Goal: Complete application form

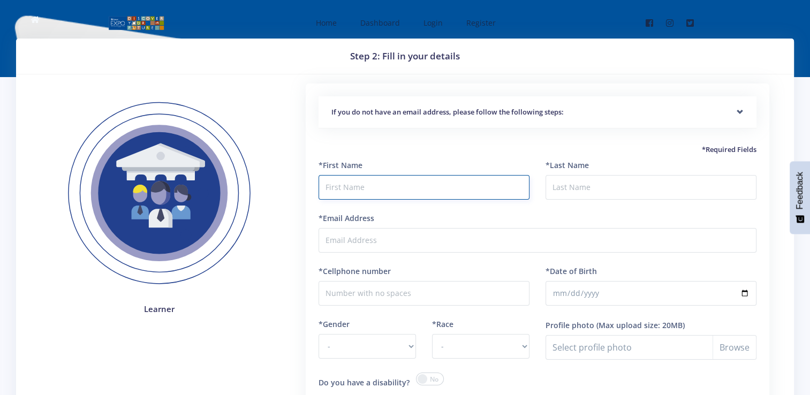
click at [347, 183] on input "text" at bounding box center [424, 187] width 211 height 25
type input "Angela"
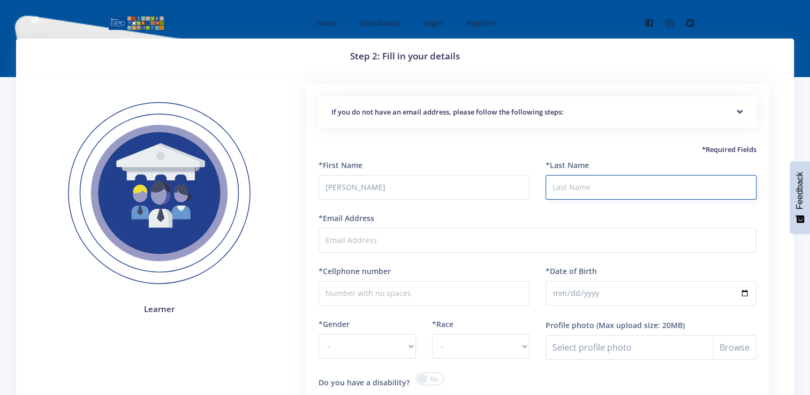
click at [574, 184] on input "*Last Name" at bounding box center [651, 187] width 211 height 25
type input "Shayi"
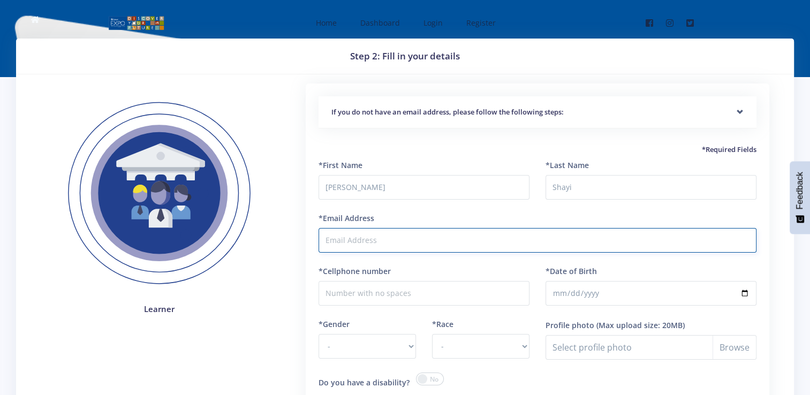
click at [367, 235] on input "*Email Address" at bounding box center [538, 240] width 438 height 25
click at [374, 247] on input "*Email Address" at bounding box center [538, 240] width 438 height 25
type input "julietmatloo@gmail.com"
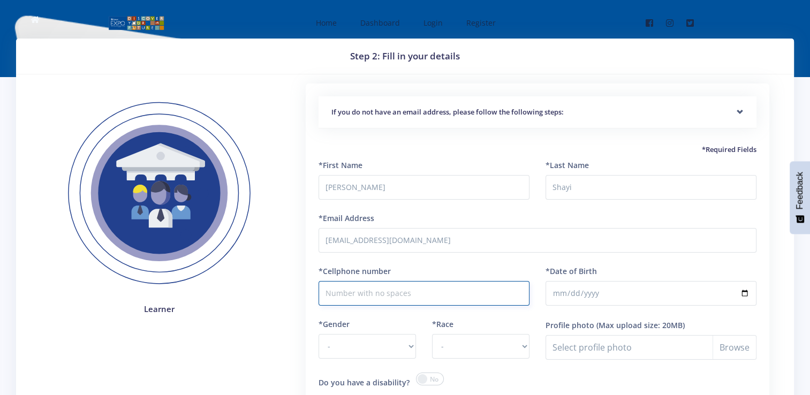
click at [336, 294] on input "*Cellphone number" at bounding box center [424, 293] width 211 height 25
type input "0672458355"
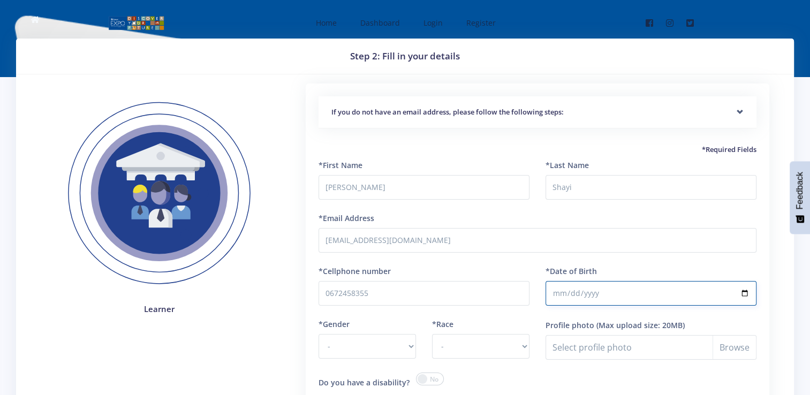
click at [582, 298] on input "*Date of Birth" at bounding box center [651, 293] width 211 height 25
click at [741, 288] on input "*Date of Birth" at bounding box center [651, 293] width 211 height 25
type input "2017-11-05"
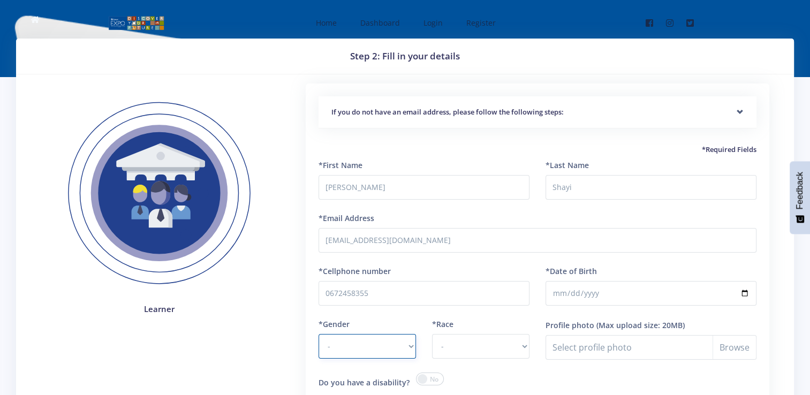
click at [392, 344] on select "- Male Female" at bounding box center [367, 346] width 97 height 25
select select "F"
click at [319, 334] on select "- Male Female" at bounding box center [367, 346] width 97 height 25
click at [455, 342] on select "- African Asian Coloured Indian White Other" at bounding box center [480, 346] width 97 height 25
select select "African"
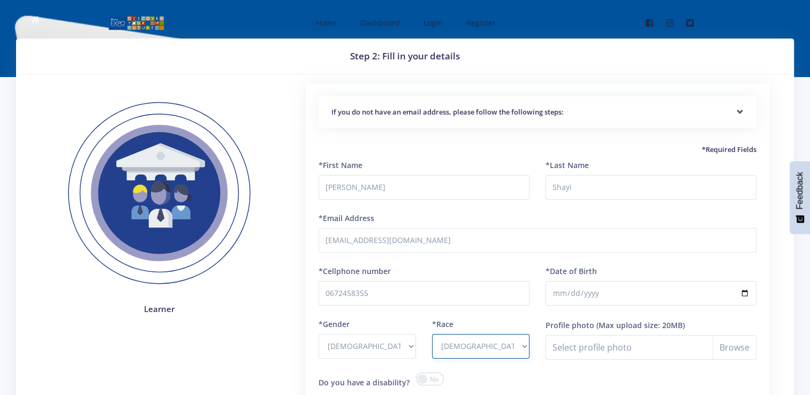
click at [432, 334] on select "- African Asian Coloured Indian White Other" at bounding box center [480, 346] width 97 height 25
click at [733, 335] on input "Profile photo" at bounding box center [651, 347] width 211 height 25
type input "C:\fakepath\Angela Shayi Profile pic.jpg"
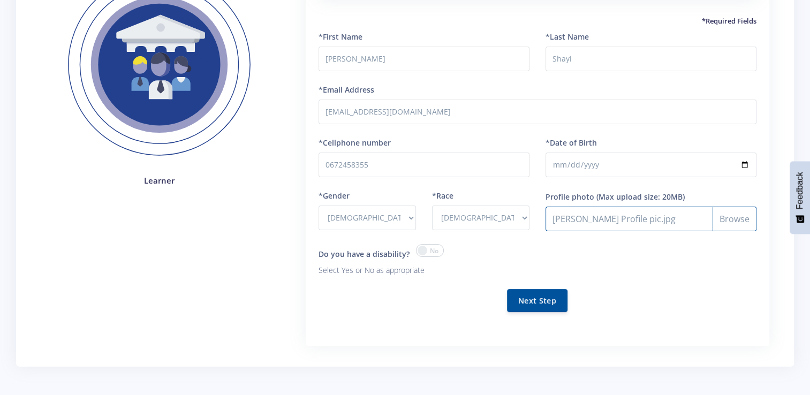
scroll to position [129, 0]
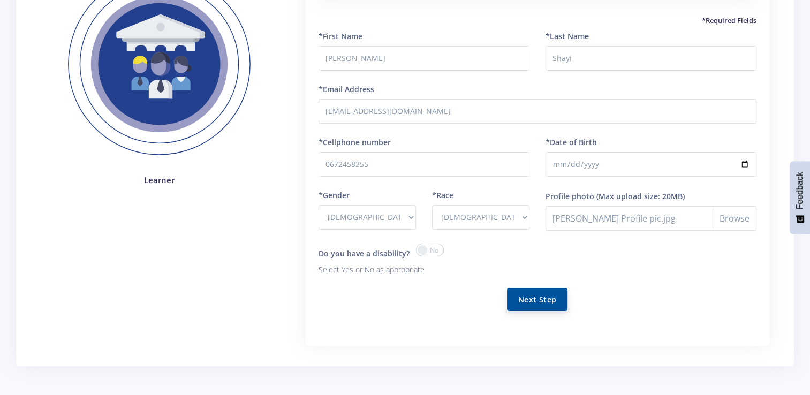
click at [531, 297] on button "Next Step" at bounding box center [537, 299] width 61 height 23
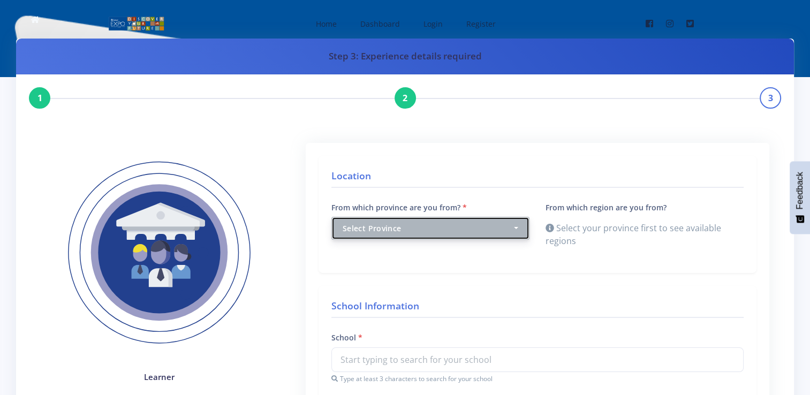
click at [502, 224] on div "Select Province" at bounding box center [427, 228] width 169 height 11
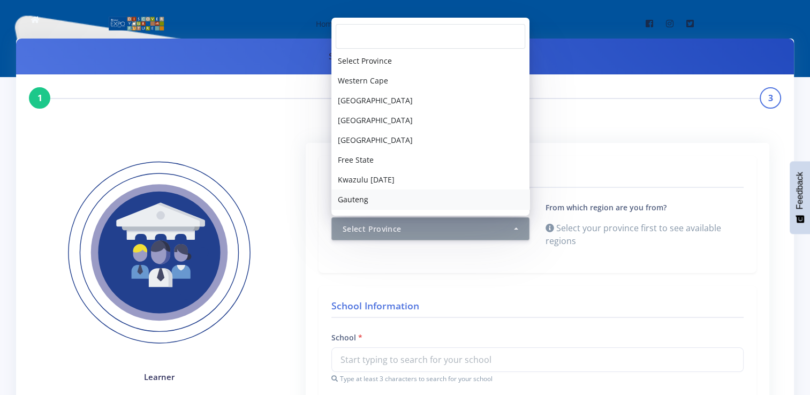
click at [377, 196] on link "Gauteng" at bounding box center [431, 200] width 198 height 20
select select "7"
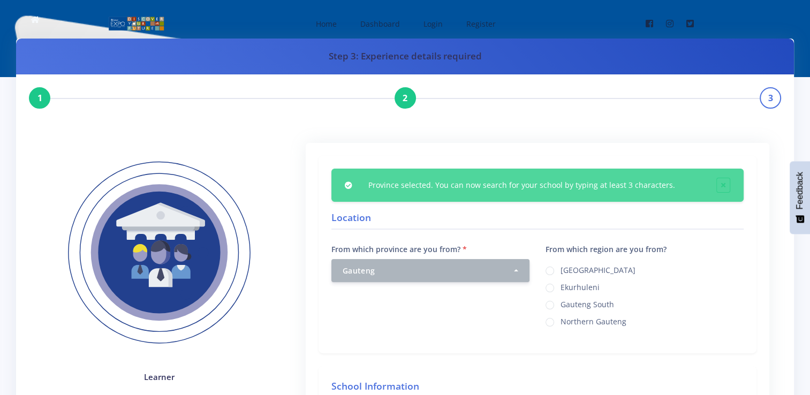
click at [552, 285] on div "[GEOGRAPHIC_DATA] [GEOGRAPHIC_DATA] [GEOGRAPHIC_DATA] South [GEOGRAPHIC_DATA]" at bounding box center [645, 296] width 198 height 64
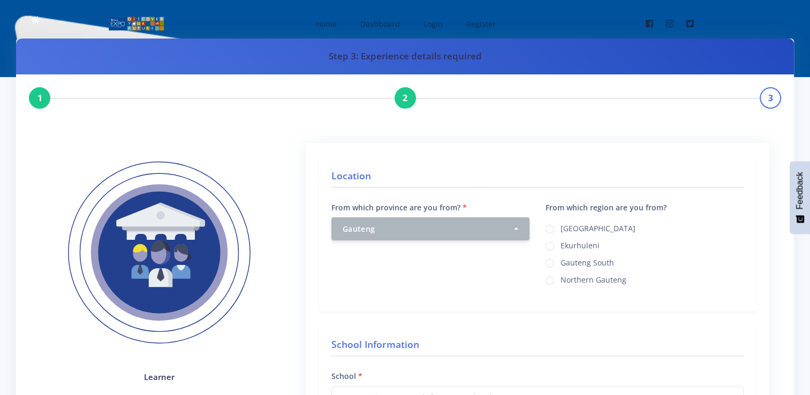
click at [561, 248] on label "Ekurhuleni" at bounding box center [580, 244] width 39 height 9
click at [561, 246] on input "Ekurhuleni" at bounding box center [564, 242] width 7 height 7
radio input "true"
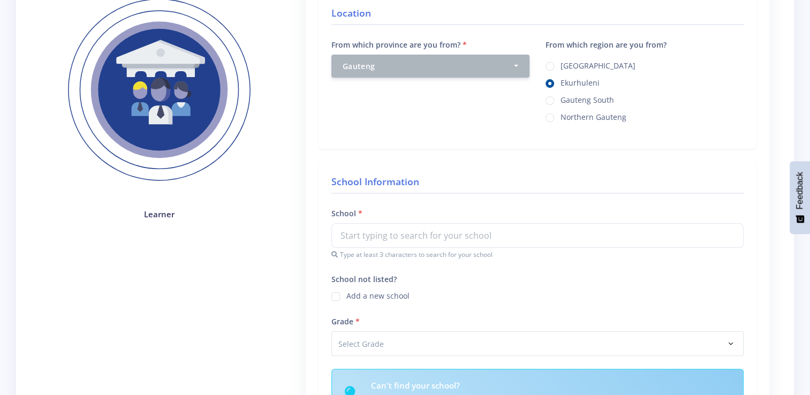
scroll to position [172, 0]
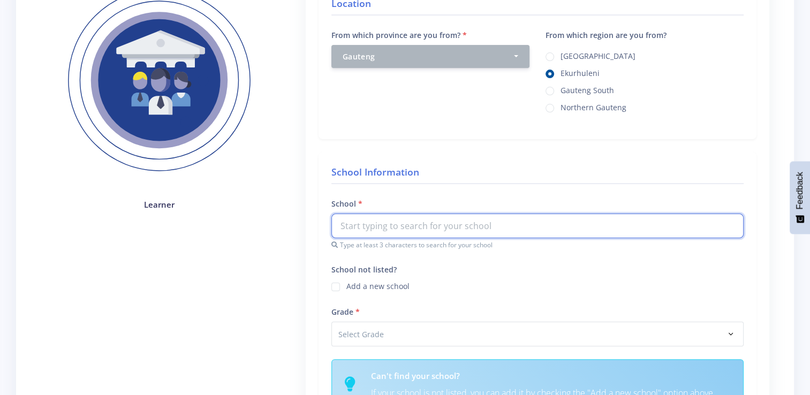
click at [424, 221] on input "text" at bounding box center [538, 226] width 412 height 25
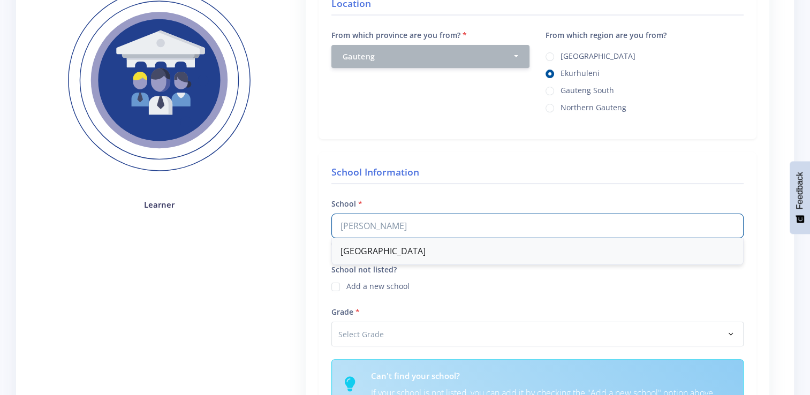
click at [409, 247] on div "[GEOGRAPHIC_DATA]" at bounding box center [537, 251] width 411 height 26
type input "[GEOGRAPHIC_DATA]"
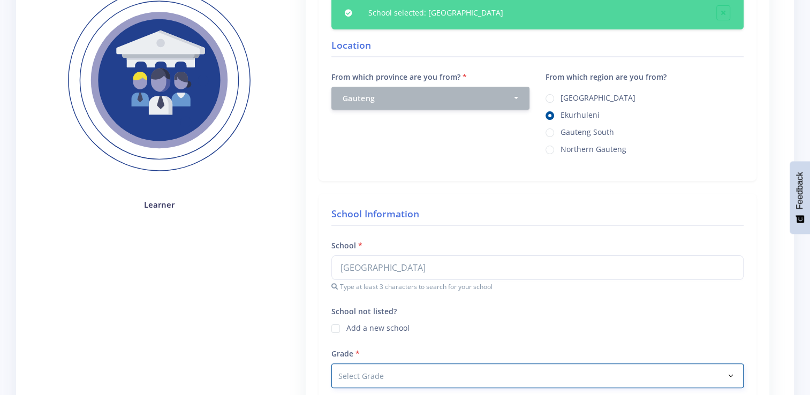
click at [396, 372] on select "Select Grade Grade 4 Grade 5 Grade 6 Grade 7" at bounding box center [538, 376] width 412 height 25
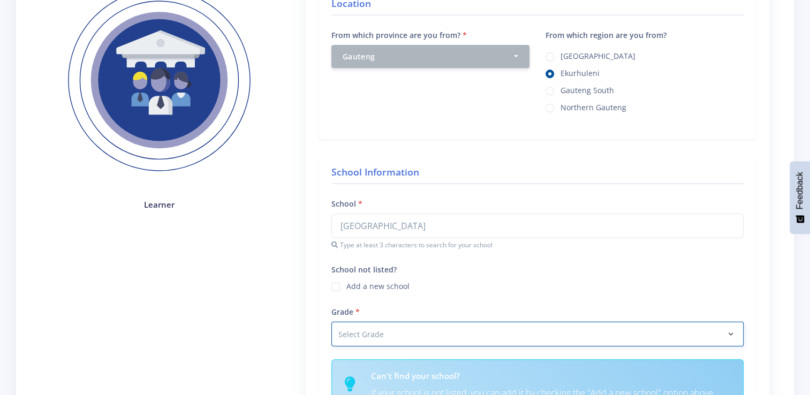
click at [523, 330] on select "Select Grade Grade 4 Grade 5 Grade 6 Grade 7" at bounding box center [538, 334] width 412 height 25
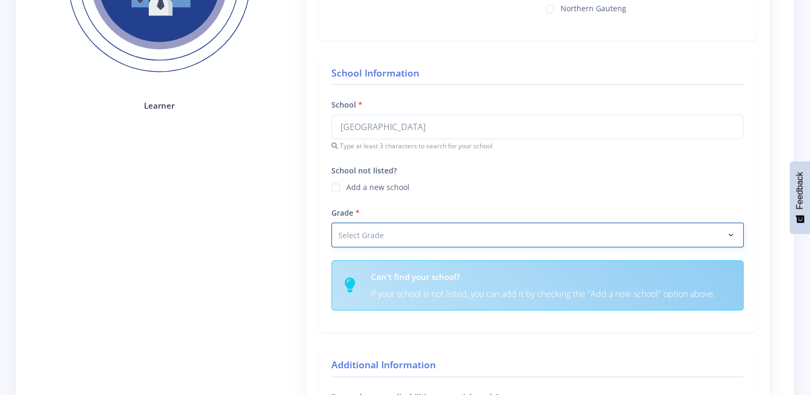
scroll to position [270, 0]
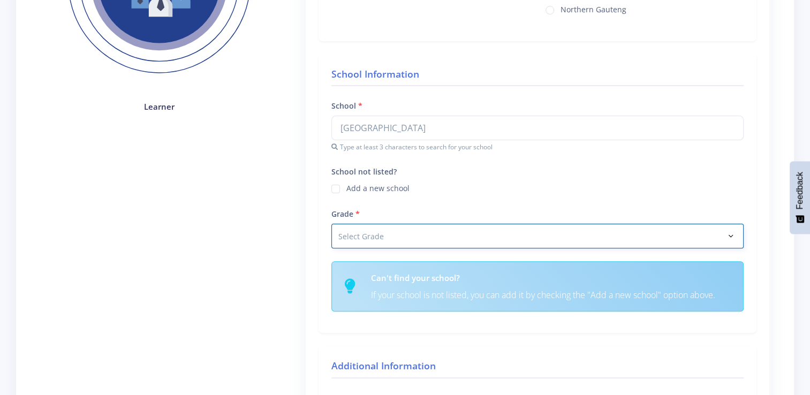
click at [654, 232] on select "Select Grade Grade 4 Grade 5 Grade 6 Grade 7" at bounding box center [538, 236] width 412 height 25
click at [716, 231] on select "Select Grade Grade 4 Grade 5 Grade 6 Grade 7" at bounding box center [538, 236] width 412 height 25
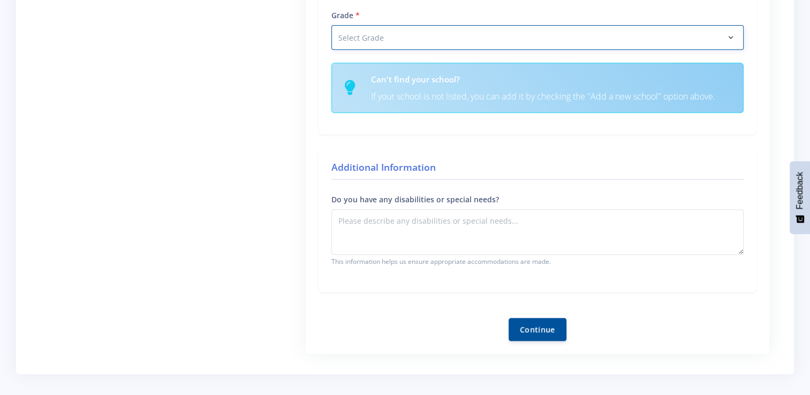
scroll to position [421, 0]
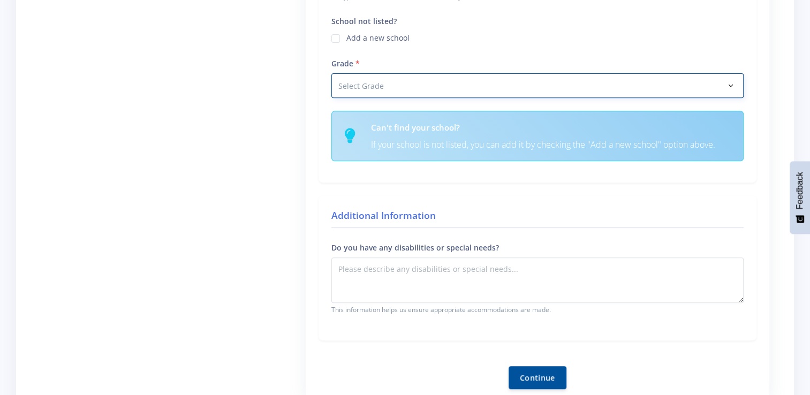
click at [651, 81] on select "Select Grade Grade 4 Grade 5 Grade 6 Grade 7" at bounding box center [538, 85] width 412 height 25
click at [592, 96] on div "School Information School [GEOGRAPHIC_DATA] [GEOGRAPHIC_DATA] Type at least 3 c…" at bounding box center [538, 43] width 438 height 279
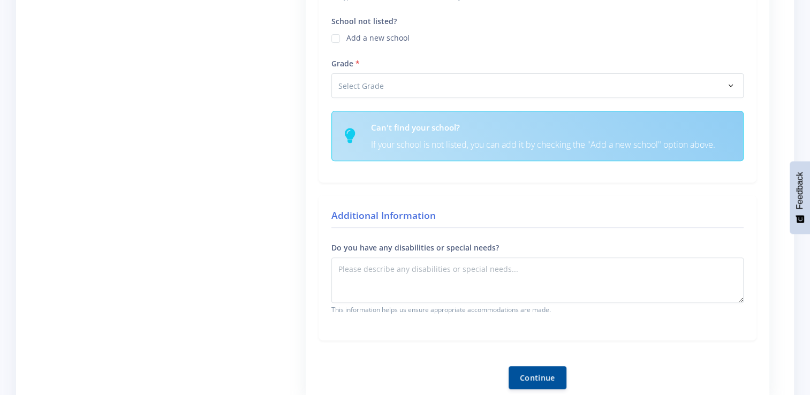
click at [592, 96] on div "School Information School [GEOGRAPHIC_DATA] [GEOGRAPHIC_DATA] Type at least 3 c…" at bounding box center [538, 43] width 438 height 279
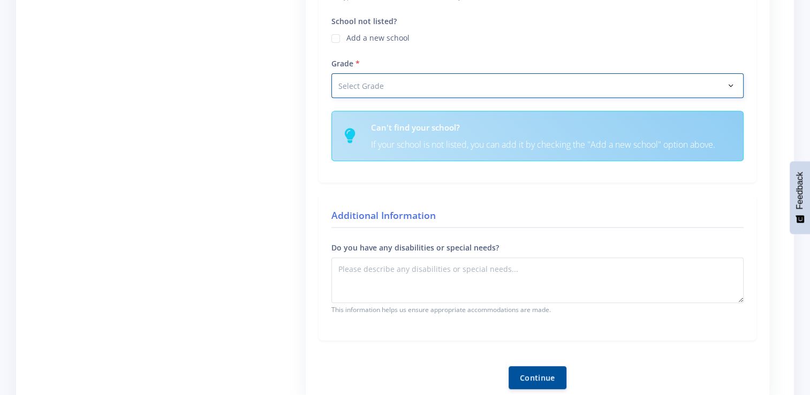
click at [527, 86] on select "Select Grade Grade 4 Grade 5 Grade 6 Grade 7" at bounding box center [538, 85] width 412 height 25
click at [332, 73] on select "Select Grade Grade 4 Grade 5 Grade 6 Grade 7" at bounding box center [538, 85] width 412 height 25
